Goal: Task Accomplishment & Management: Use online tool/utility

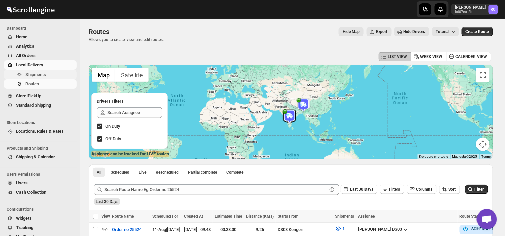
click at [44, 73] on span "Shipments" at bounding box center [36, 74] width 20 height 5
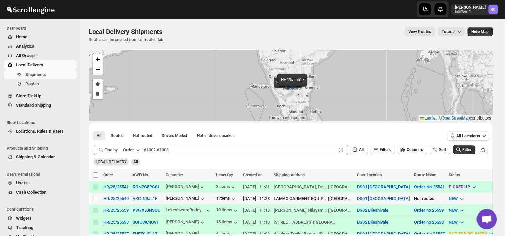
click at [95, 194] on td "Select shipment" at bounding box center [95, 199] width 13 height 12
checkbox input "true"
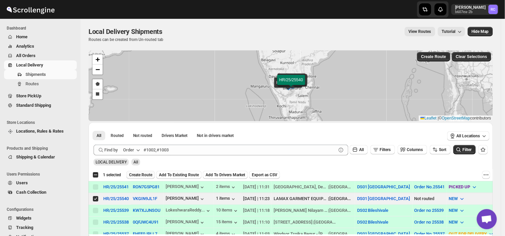
click at [143, 176] on span "Create Route" at bounding box center [140, 174] width 23 height 5
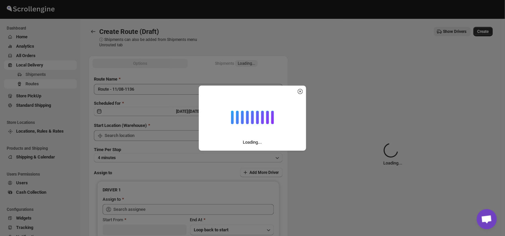
type input "DS01 [GEOGRAPHIC_DATA]"
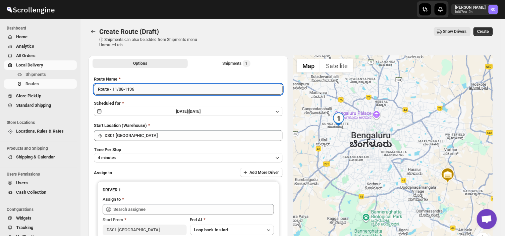
click at [141, 87] on input "Route - 11/08-1136" at bounding box center [188, 89] width 189 height 11
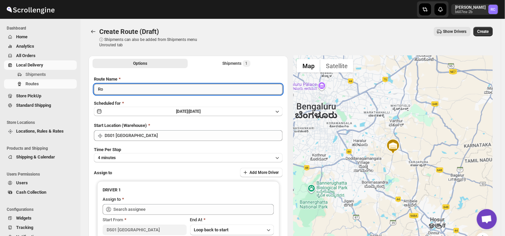
type input "R"
type input "Order no 25540"
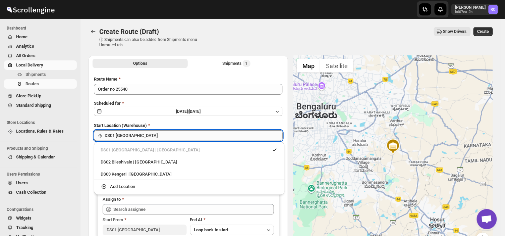
click at [136, 136] on input "DS01 [GEOGRAPHIC_DATA]" at bounding box center [194, 135] width 178 height 11
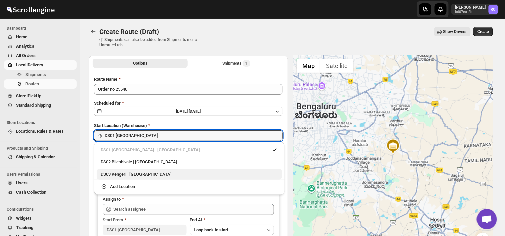
click at [142, 173] on div "DS03 Kengeri | [GEOGRAPHIC_DATA]" at bounding box center [190, 174] width 178 height 7
type input "DS03 Kengeri"
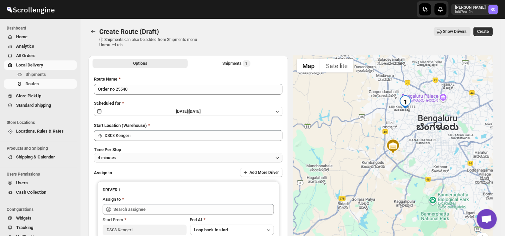
click at [122, 155] on button "4 minutes" at bounding box center [188, 157] width 189 height 9
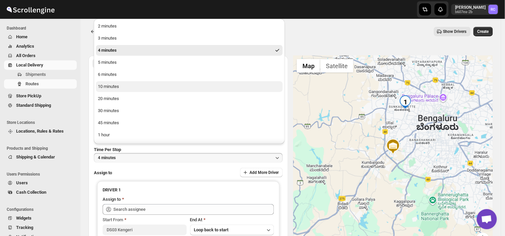
click at [110, 86] on div "10 minutes" at bounding box center [108, 86] width 21 height 7
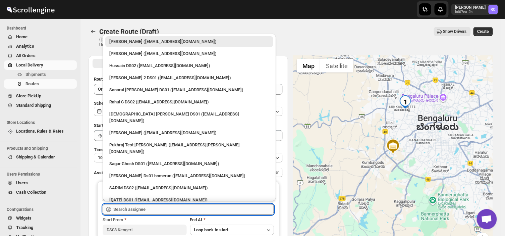
click at [140, 209] on input "text" at bounding box center [193, 209] width 161 height 11
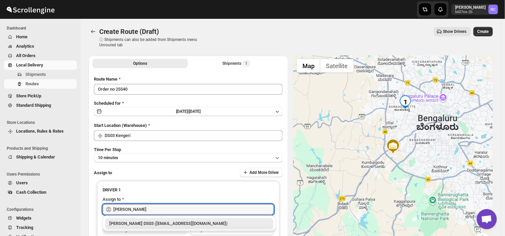
click at [170, 222] on div "[PERSON_NAME] DS03 ([EMAIL_ADDRESS][DOMAIN_NAME])" at bounding box center [189, 223] width 160 height 7
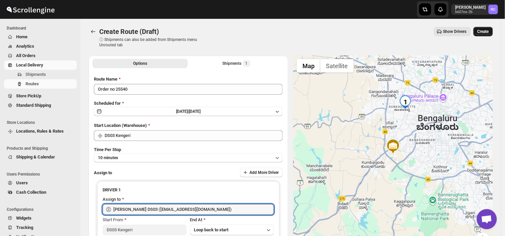
type input "[PERSON_NAME] DS03 ([EMAIL_ADDRESS][DOMAIN_NAME])"
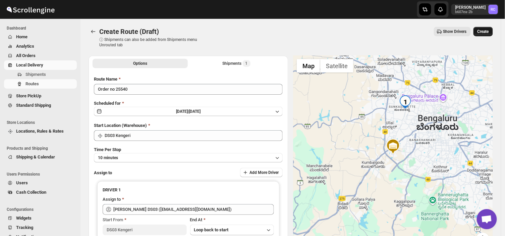
click at [485, 31] on span "Create" at bounding box center [483, 31] width 11 height 5
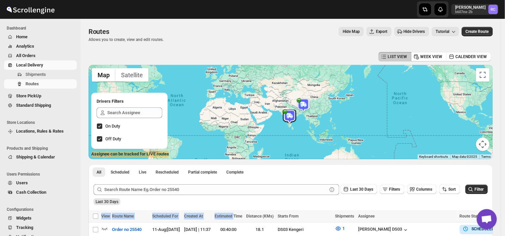
drag, startPoint x: 189, startPoint y: 207, endPoint x: 254, endPoint y: 213, distance: 66.1
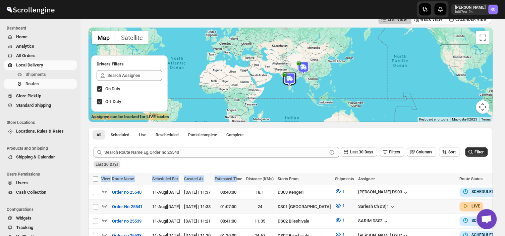
scroll to position [38, 0]
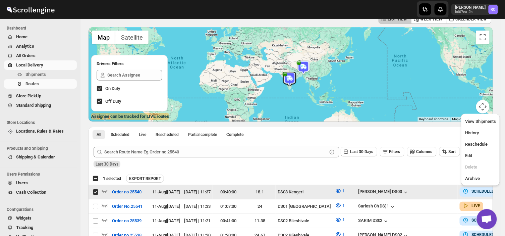
click at [469, 154] on div "Last 30 Days Filters Columns Sort Filter" at bounding box center [288, 149] width 400 height 16
checkbox input "false"
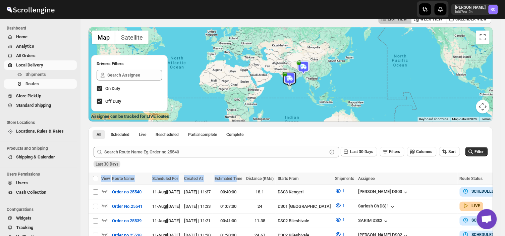
click at [469, 154] on div "Last 30 Days Filters Columns Sort Filter" at bounding box center [288, 149] width 400 height 16
click at [44, 73] on span "Shipments" at bounding box center [36, 74] width 20 height 5
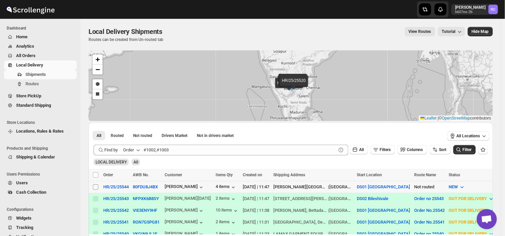
click at [94, 184] on input "Select shipment" at bounding box center [95, 186] width 5 height 5
checkbox input "true"
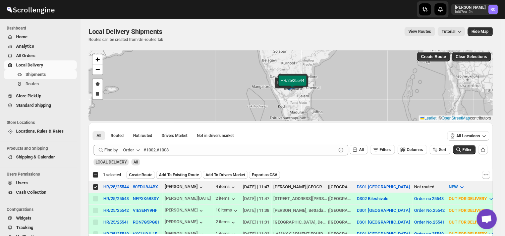
click at [139, 179] on div "Select all 2 shipments 1 selected Create Route Add To Existing Route Add To Dri…" at bounding box center [291, 175] width 405 height 12
click at [142, 174] on span "Create Route" at bounding box center [140, 174] width 23 height 5
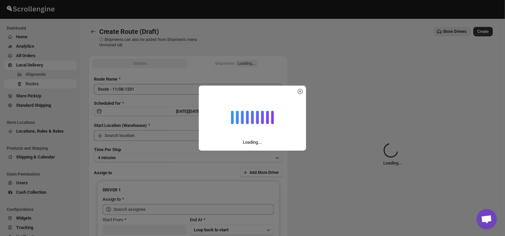
type input "DS01 [GEOGRAPHIC_DATA]"
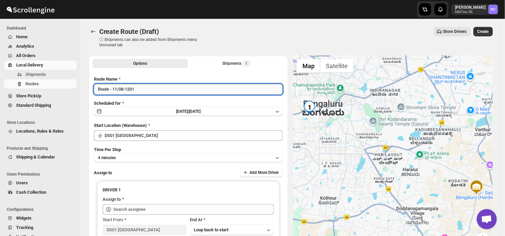
click at [139, 87] on input "Route - 11/08-1201" at bounding box center [188, 89] width 189 height 11
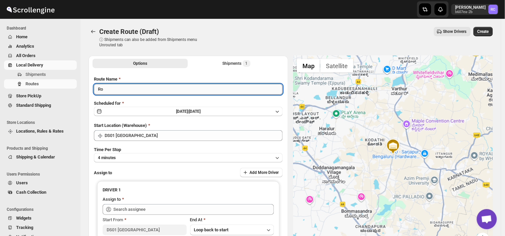
type input "R"
type input "Order no 25544"
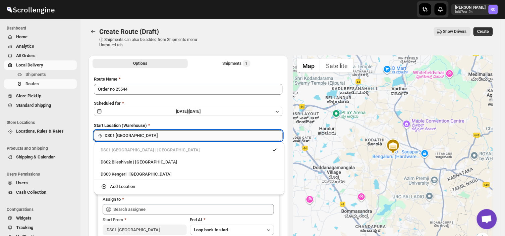
click at [143, 134] on input "DS01 [GEOGRAPHIC_DATA]" at bounding box center [194, 135] width 178 height 11
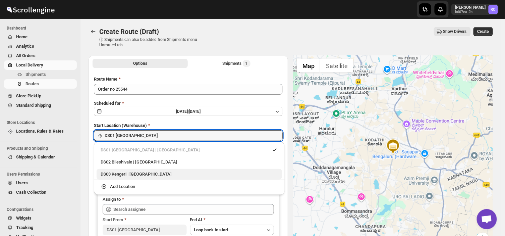
click at [128, 176] on div "DS03 Kengeri | [GEOGRAPHIC_DATA]" at bounding box center [190, 174] width 178 height 7
type input "DS03 Kengeri"
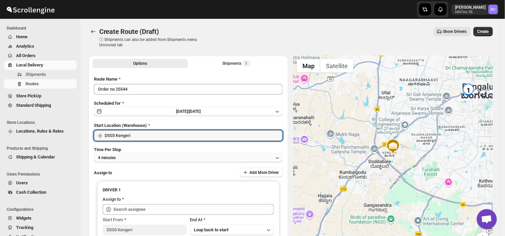
click at [135, 157] on button "4 minutes" at bounding box center [188, 157] width 189 height 9
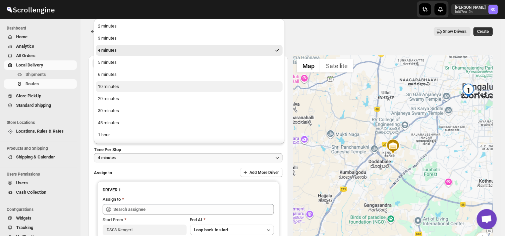
click at [119, 87] on button "10 minutes" at bounding box center [189, 86] width 187 height 11
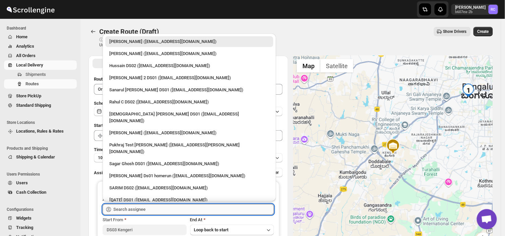
click at [155, 207] on input "text" at bounding box center [193, 209] width 161 height 11
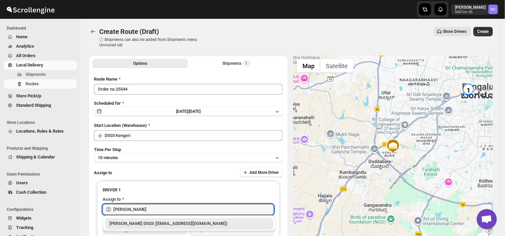
click at [154, 223] on div "[PERSON_NAME] DS03 ([EMAIL_ADDRESS][DOMAIN_NAME])" at bounding box center [189, 223] width 160 height 7
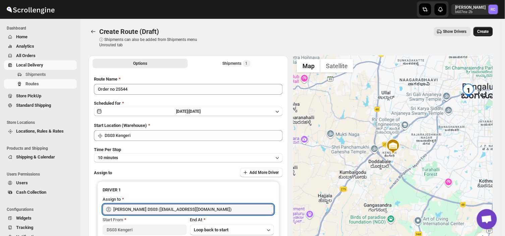
type input "[PERSON_NAME] DS03 ([EMAIL_ADDRESS][DOMAIN_NAME])"
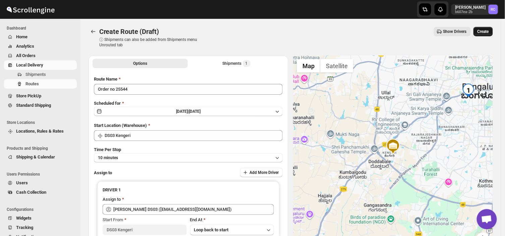
click at [487, 27] on button "Create" at bounding box center [483, 31] width 19 height 9
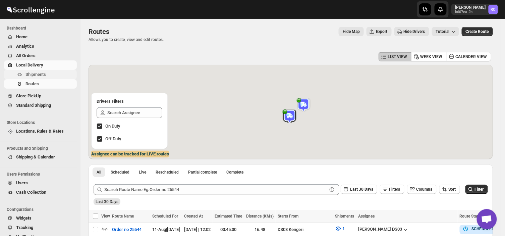
click at [45, 74] on span "Shipments" at bounding box center [36, 74] width 20 height 5
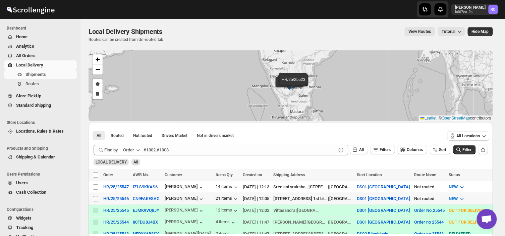
click at [93, 200] on input "Select shipment" at bounding box center [95, 198] width 5 height 5
checkbox input "true"
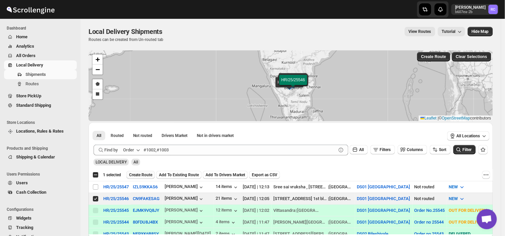
click at [140, 171] on button "Create Route" at bounding box center [141, 175] width 29 height 8
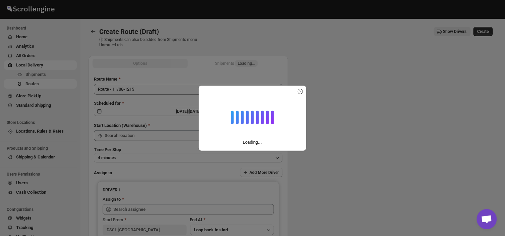
type input "DS01 [GEOGRAPHIC_DATA]"
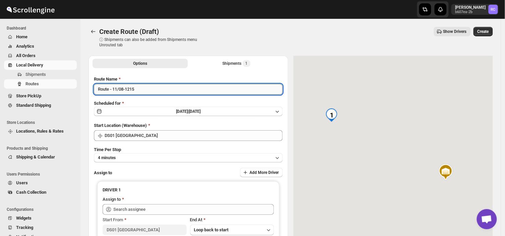
click at [136, 90] on input "Route - 11/08-1215" at bounding box center [188, 89] width 189 height 11
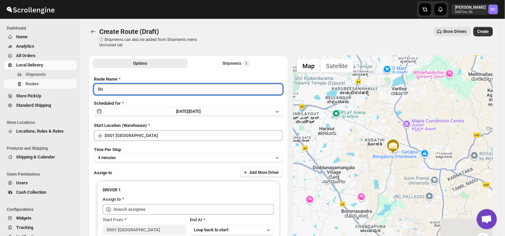
type input "R"
type input "Order no 25546"
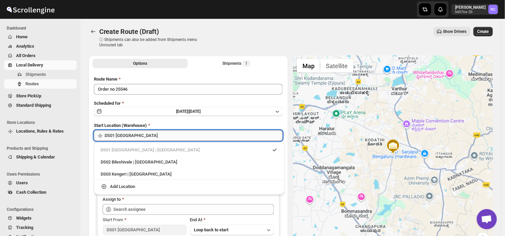
click at [138, 135] on input "DS01 [GEOGRAPHIC_DATA]" at bounding box center [194, 135] width 178 height 11
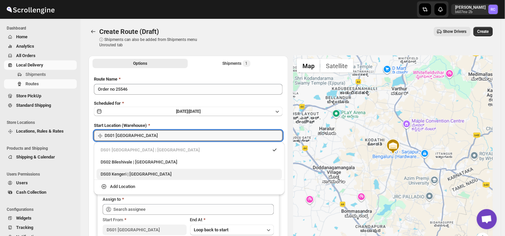
click at [113, 175] on div "DS03 Kengeri | [GEOGRAPHIC_DATA]" at bounding box center [190, 174] width 178 height 7
type input "DS03 Kengeri"
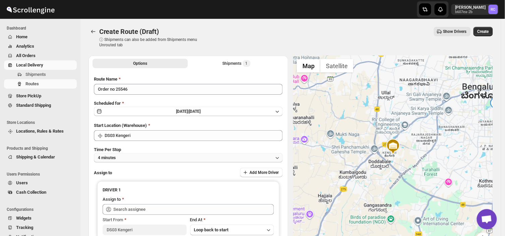
click at [122, 156] on button "4 minutes" at bounding box center [188, 157] width 189 height 9
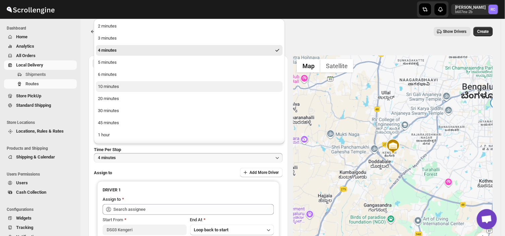
click at [106, 86] on div "10 minutes" at bounding box center [108, 86] width 21 height 7
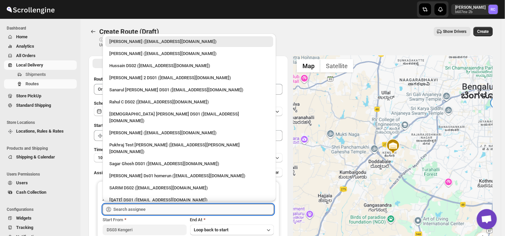
click at [160, 207] on input "text" at bounding box center [193, 209] width 161 height 11
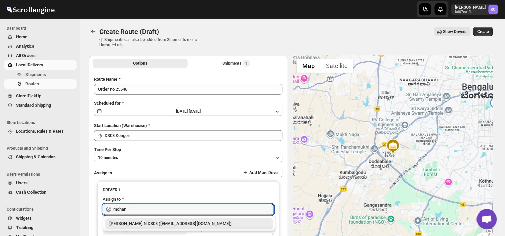
click at [185, 222] on div "[PERSON_NAME] N DS03 ([EMAIL_ADDRESS][DOMAIN_NAME])" at bounding box center [189, 223] width 160 height 7
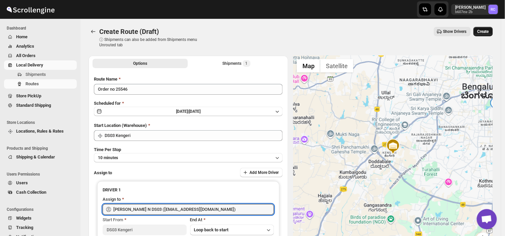
type input "[PERSON_NAME] N DS03 ([EMAIL_ADDRESS][DOMAIN_NAME])"
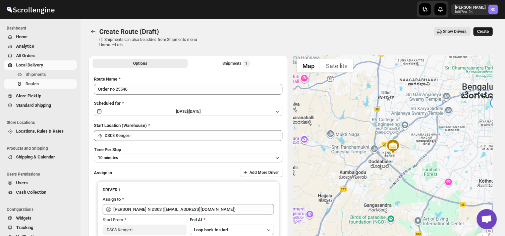
click at [488, 32] on span "Create" at bounding box center [483, 31] width 11 height 5
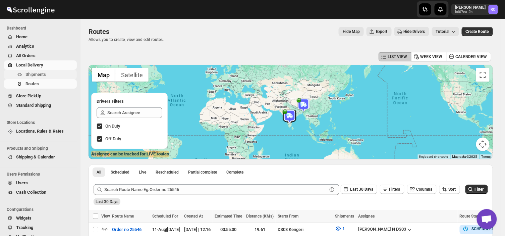
click at [48, 75] on span "Shipments" at bounding box center [51, 74] width 50 height 7
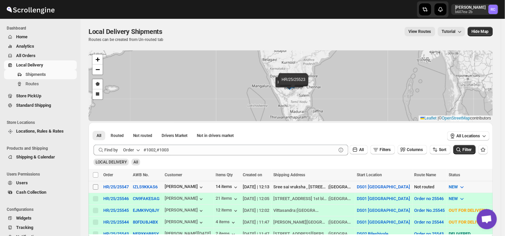
click at [95, 186] on input "Select shipment" at bounding box center [95, 186] width 5 height 5
checkbox input "true"
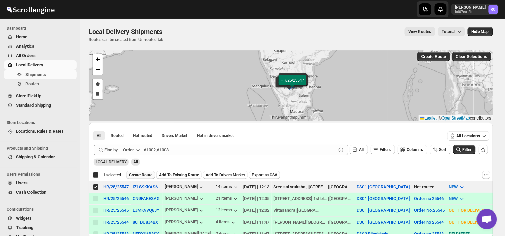
click at [139, 173] on span "Create Route" at bounding box center [140, 174] width 23 height 5
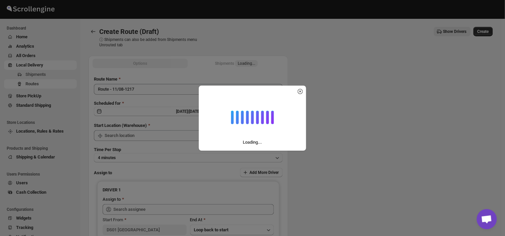
type input "DS01 [GEOGRAPHIC_DATA]"
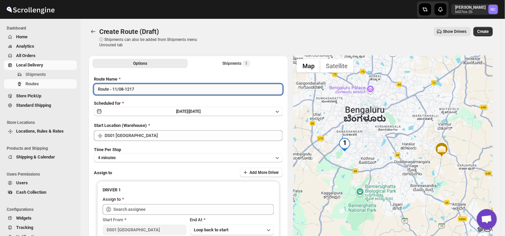
click at [138, 89] on input "Route - 11/08-1217" at bounding box center [188, 89] width 189 height 11
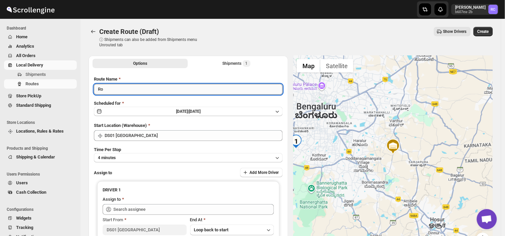
type input "R"
type input "0"
type input "o"
type input "Order no 25547"
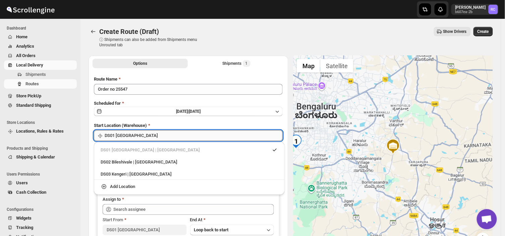
click at [146, 135] on input "DS01 [GEOGRAPHIC_DATA]" at bounding box center [194, 135] width 178 height 11
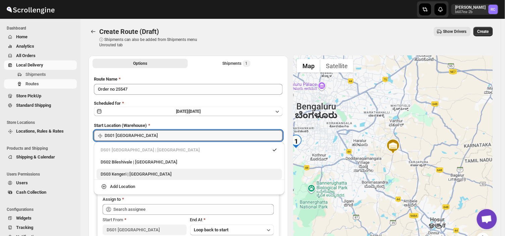
click at [126, 176] on div "DS03 Kengeri | [GEOGRAPHIC_DATA]" at bounding box center [190, 174] width 178 height 7
type input "DS03 Kengeri"
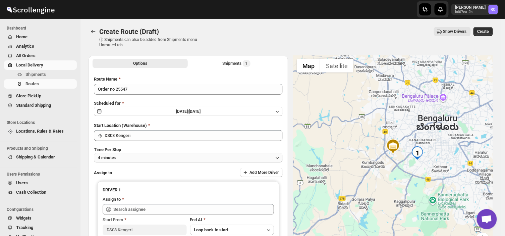
click at [127, 157] on button "4 minutes" at bounding box center [188, 157] width 189 height 9
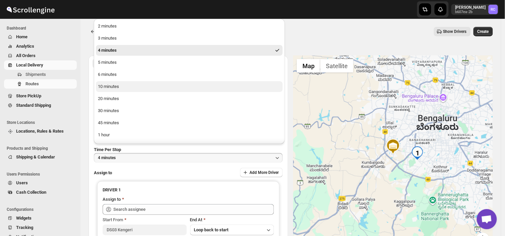
click at [102, 88] on div "10 minutes" at bounding box center [108, 86] width 21 height 7
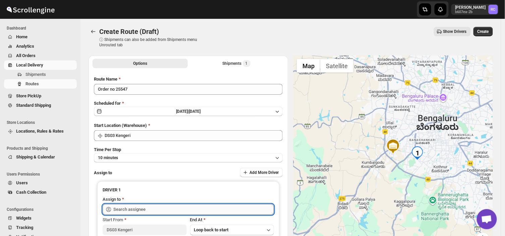
click at [163, 205] on input "text" at bounding box center [193, 209] width 161 height 11
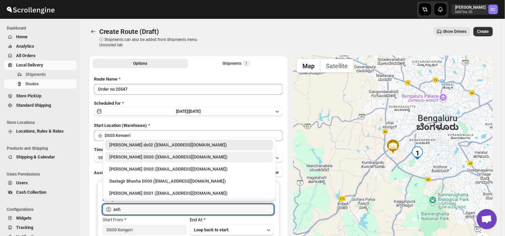
click at [129, 155] on div "[PERSON_NAME] DS03 ([EMAIL_ADDRESS][DOMAIN_NAME])" at bounding box center [189, 157] width 160 height 7
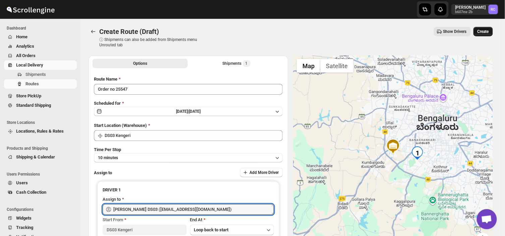
type input "[PERSON_NAME] DS03 ([EMAIL_ADDRESS][DOMAIN_NAME])"
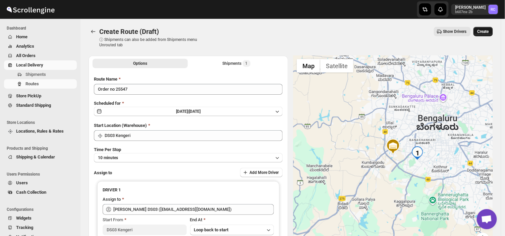
click at [487, 31] on span "Create" at bounding box center [483, 31] width 11 height 5
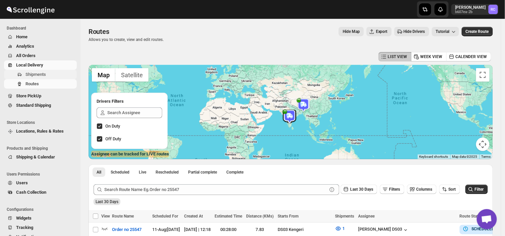
click at [46, 73] on span "Shipments" at bounding box center [51, 74] width 50 height 7
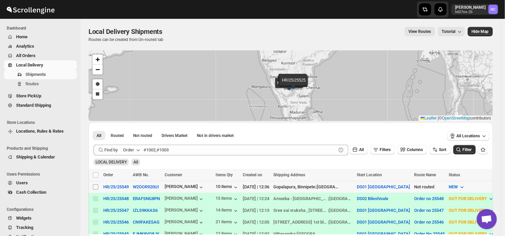
click at [96, 185] on input "Select shipment" at bounding box center [95, 186] width 5 height 5
checkbox input "true"
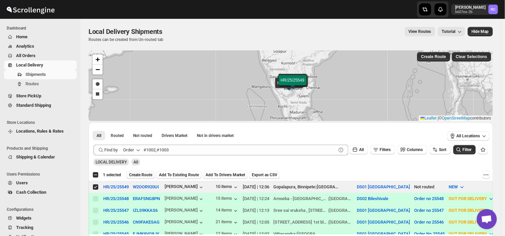
click at [139, 175] on span "Create Route" at bounding box center [140, 174] width 23 height 5
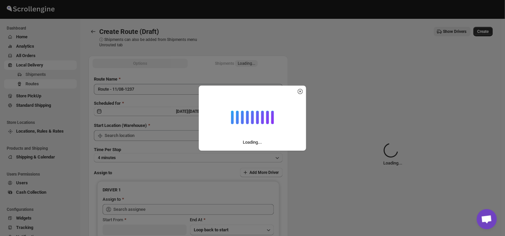
type input "DS01 [GEOGRAPHIC_DATA]"
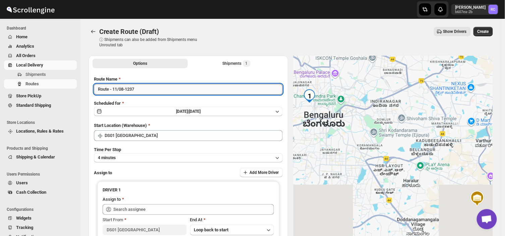
click at [138, 89] on input "Route - 11/08-1237" at bounding box center [188, 89] width 189 height 11
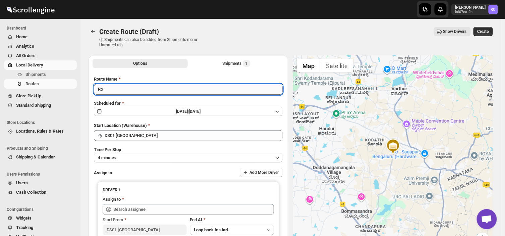
type input "R"
type input "Order no 25549"
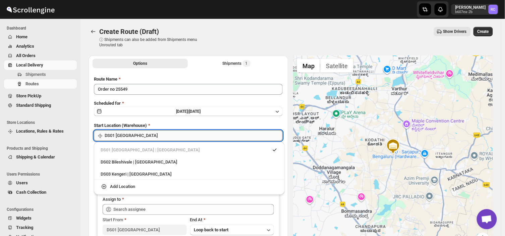
click at [147, 135] on input "DS01 [GEOGRAPHIC_DATA]" at bounding box center [194, 135] width 178 height 11
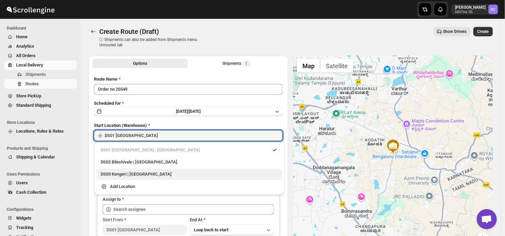
click at [119, 171] on div "DS03 Kengeri | [GEOGRAPHIC_DATA]" at bounding box center [190, 174] width 178 height 7
type input "DS03 Kengeri"
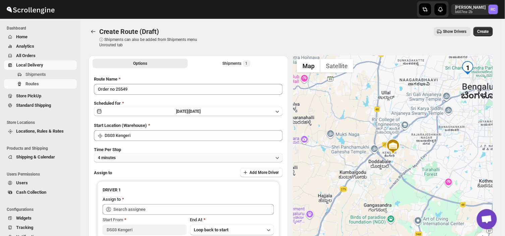
click at [125, 156] on button "4 minutes" at bounding box center [188, 157] width 189 height 9
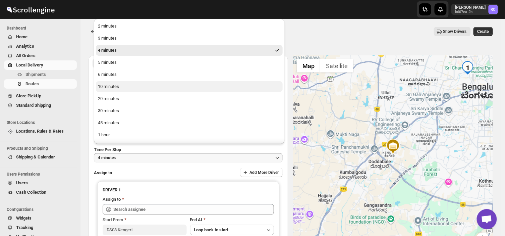
click at [106, 85] on div "10 minutes" at bounding box center [108, 86] width 21 height 7
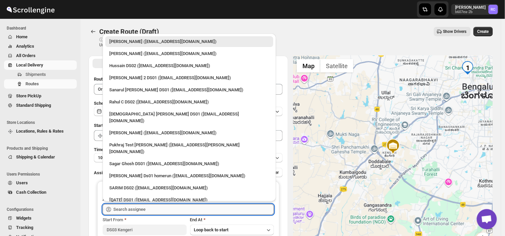
click at [161, 207] on input "text" at bounding box center [193, 209] width 161 height 11
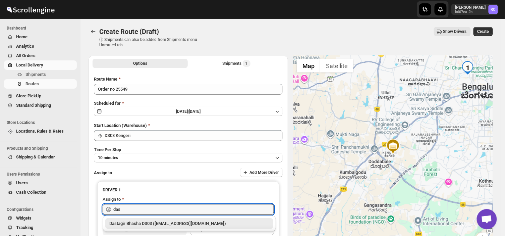
click at [189, 220] on div "Dastagir Bhasha DS03 ([EMAIL_ADDRESS][DOMAIN_NAME])" at bounding box center [189, 223] width 160 height 7
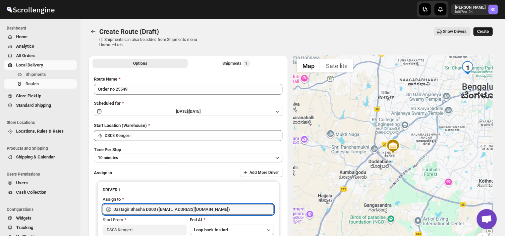
type input "Dastagir Bhasha DS03 ([EMAIL_ADDRESS][DOMAIN_NAME])"
click at [488, 29] on span "Create" at bounding box center [483, 31] width 11 height 5
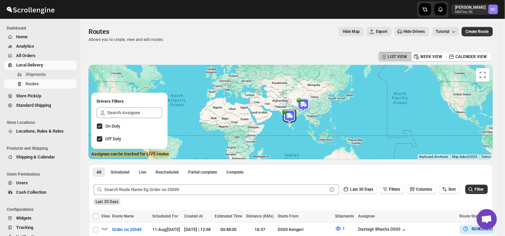
scroll to position [103, 0]
